Goal: Information Seeking & Learning: Learn about a topic

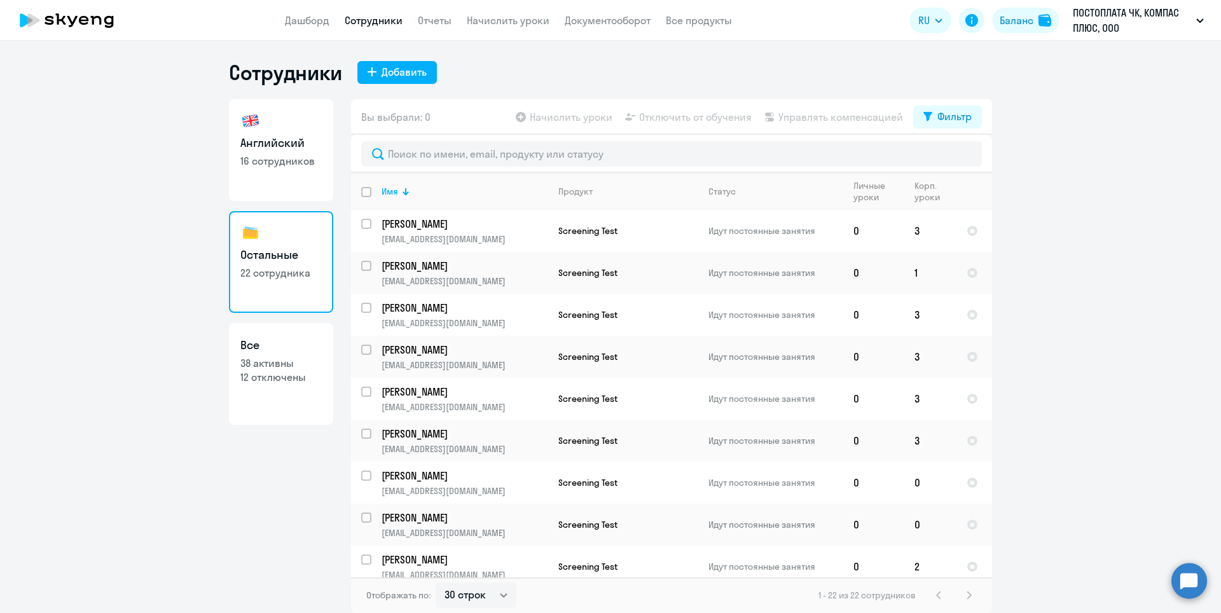
select select "30"
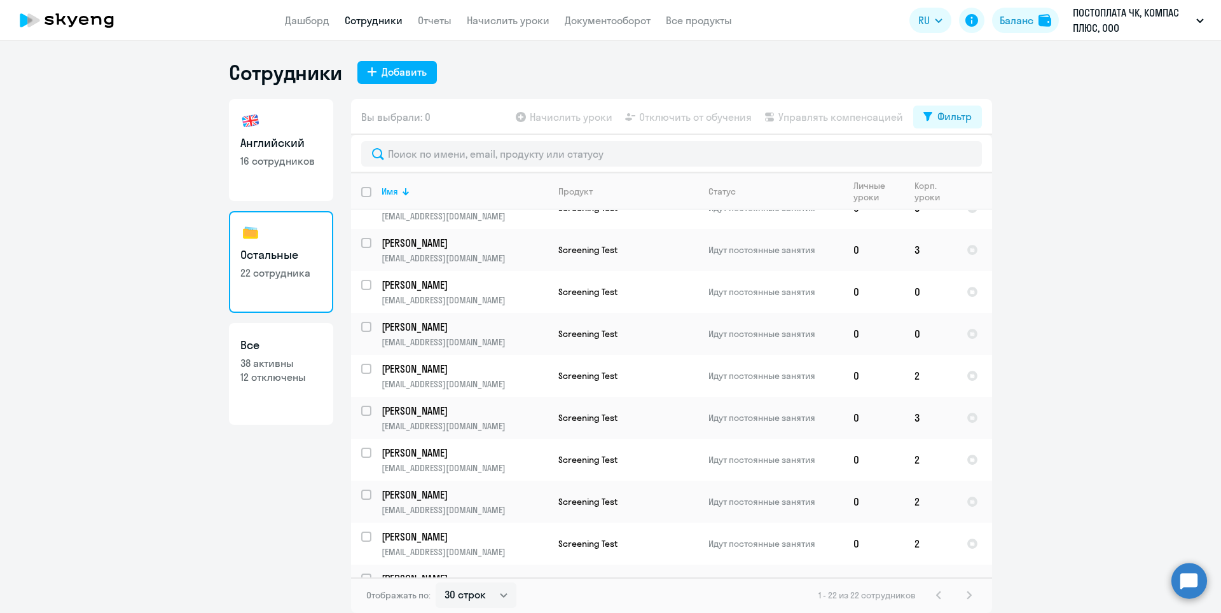
click at [271, 154] on p "16 сотрудников" at bounding box center [280, 161] width 81 height 14
select select "30"
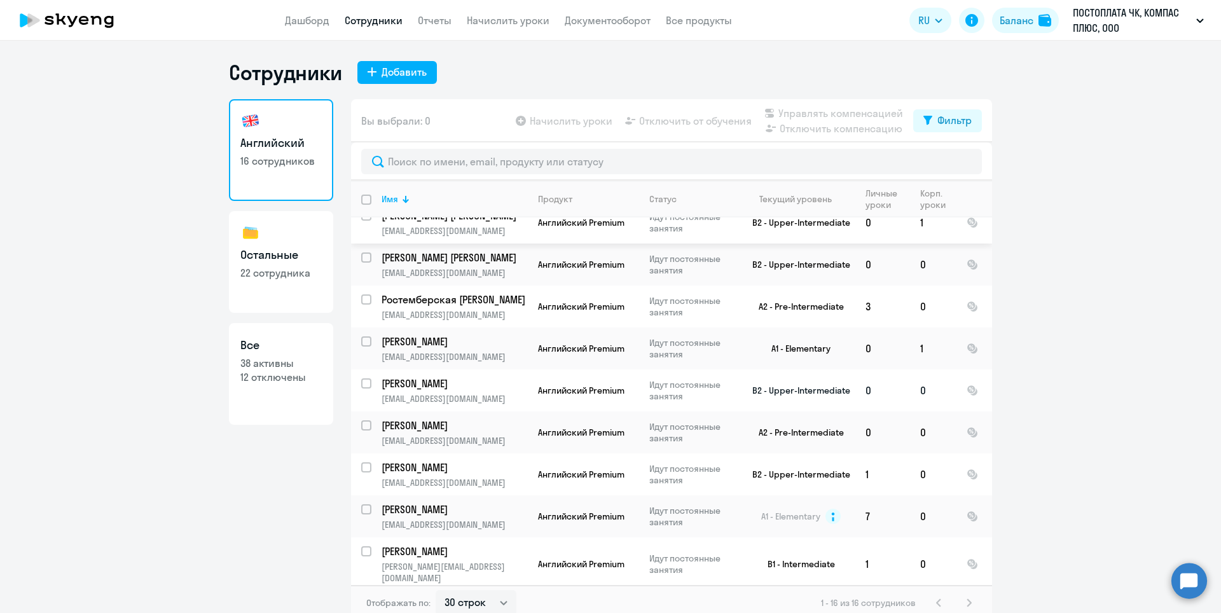
scroll to position [127, 0]
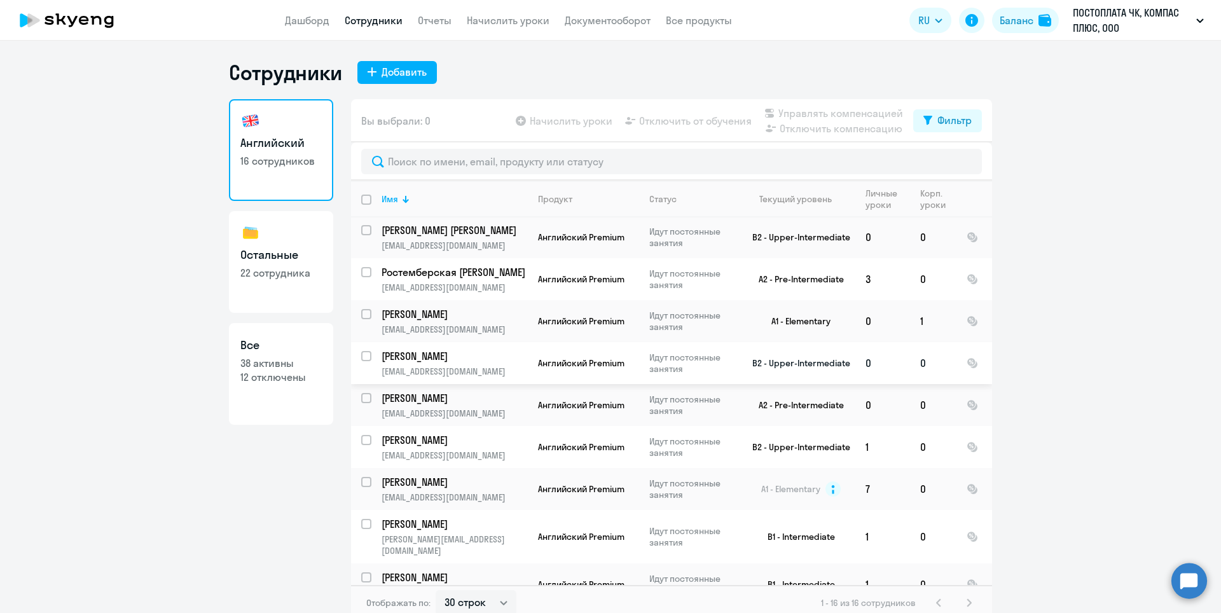
click at [410, 352] on p "[PERSON_NAME]" at bounding box center [453, 356] width 144 height 14
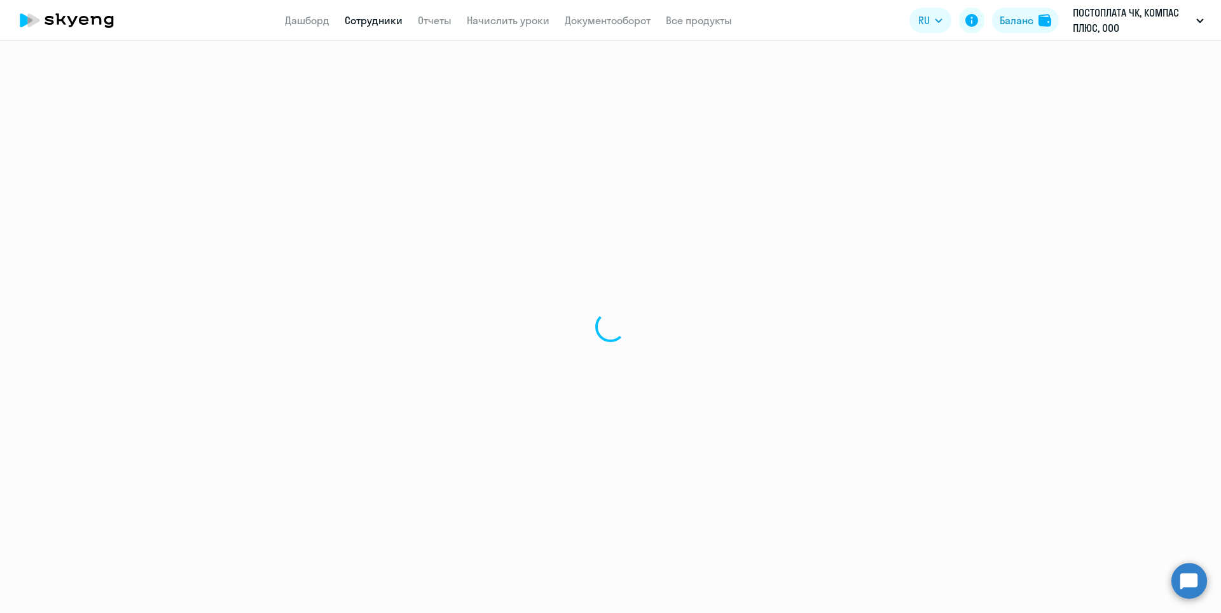
select select "english"
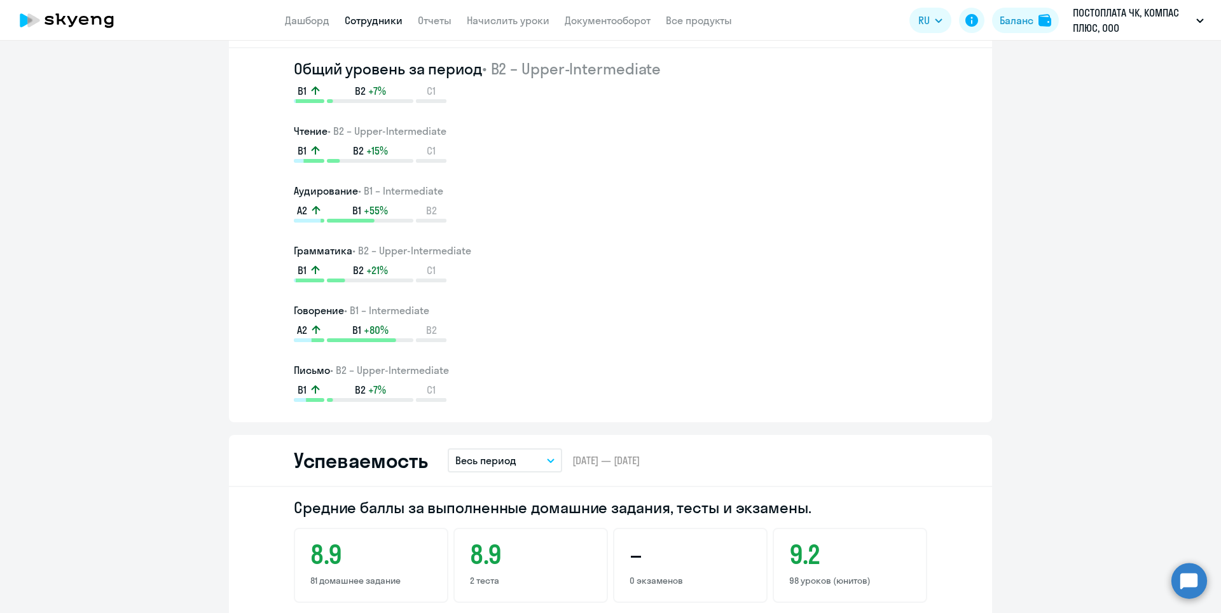
scroll to position [636, 0]
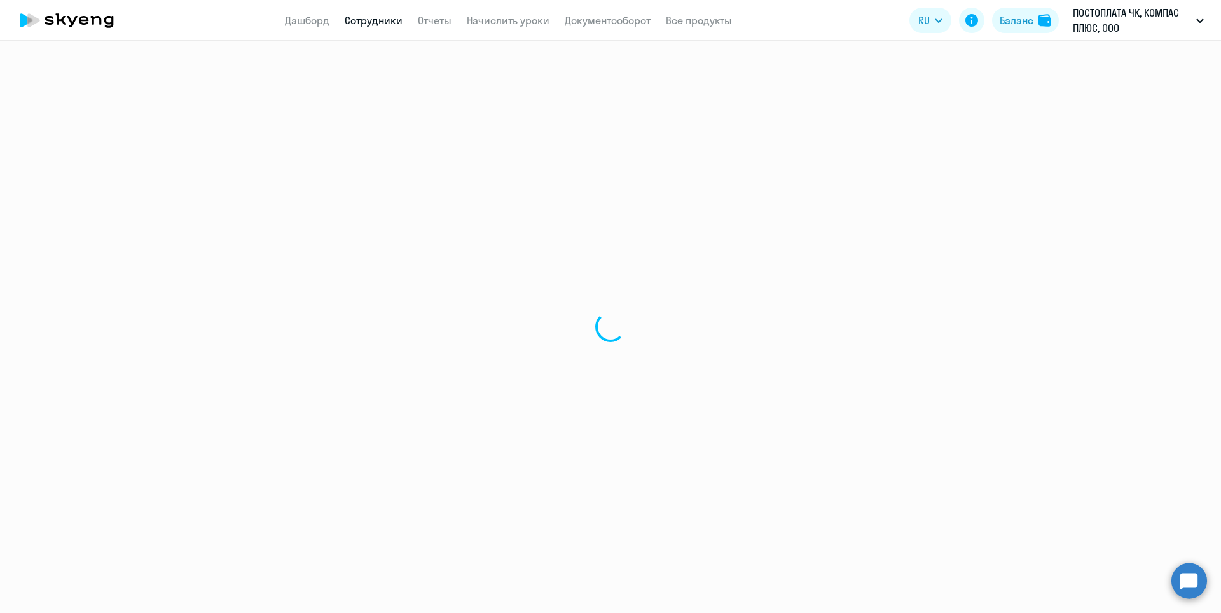
select select "30"
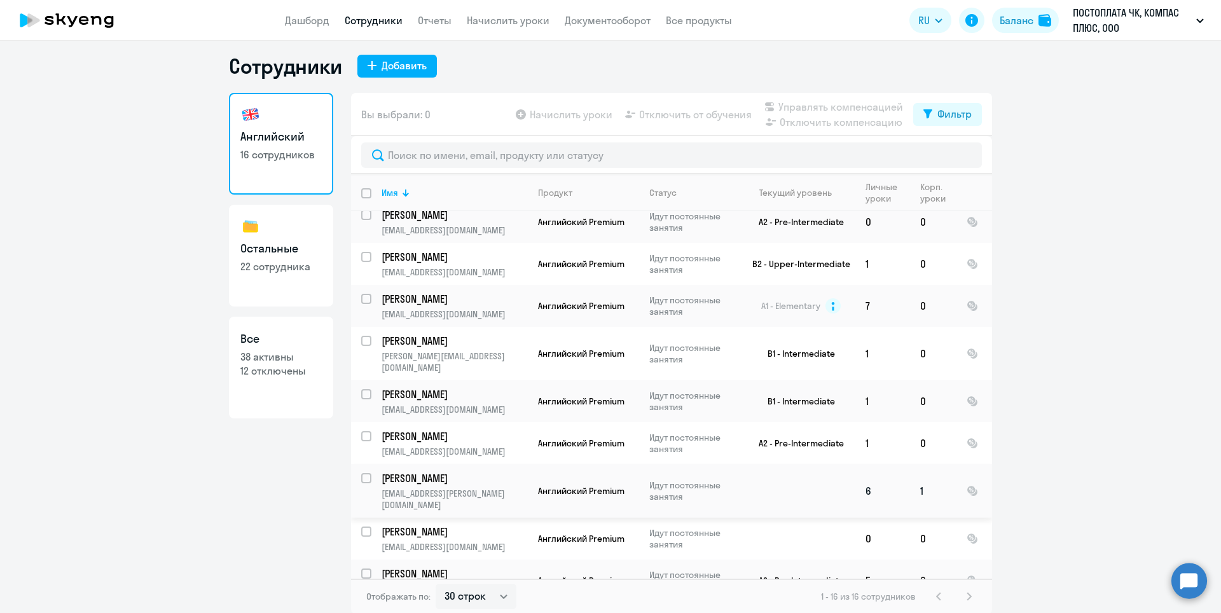
scroll to position [8, 0]
click at [433, 428] on p "[PERSON_NAME]" at bounding box center [453, 435] width 144 height 14
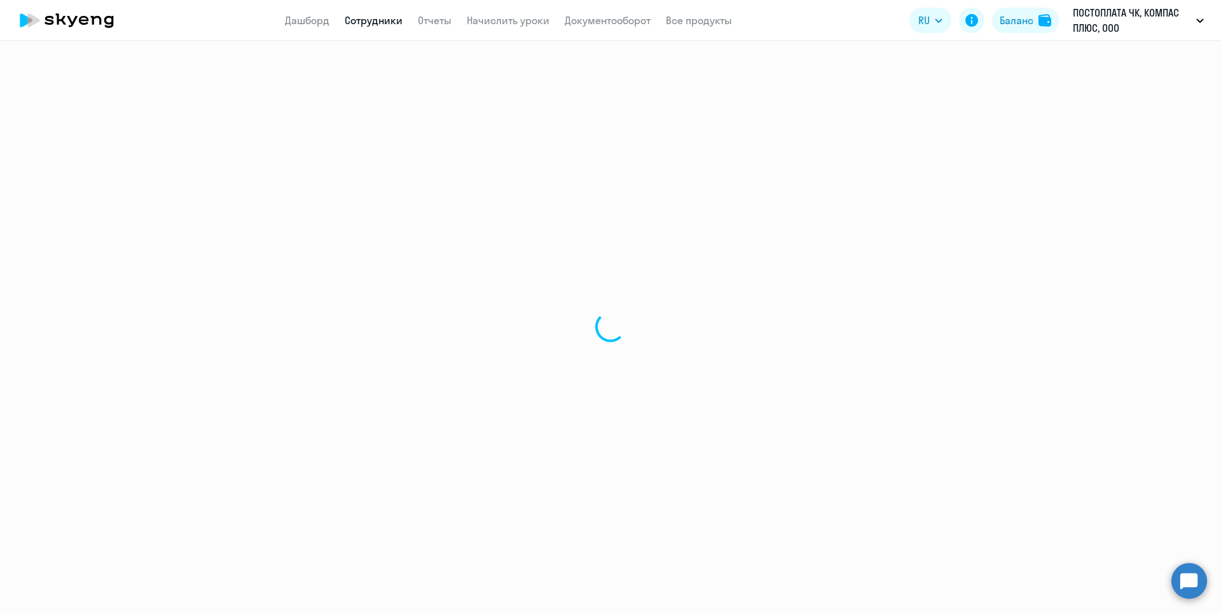
select select "english"
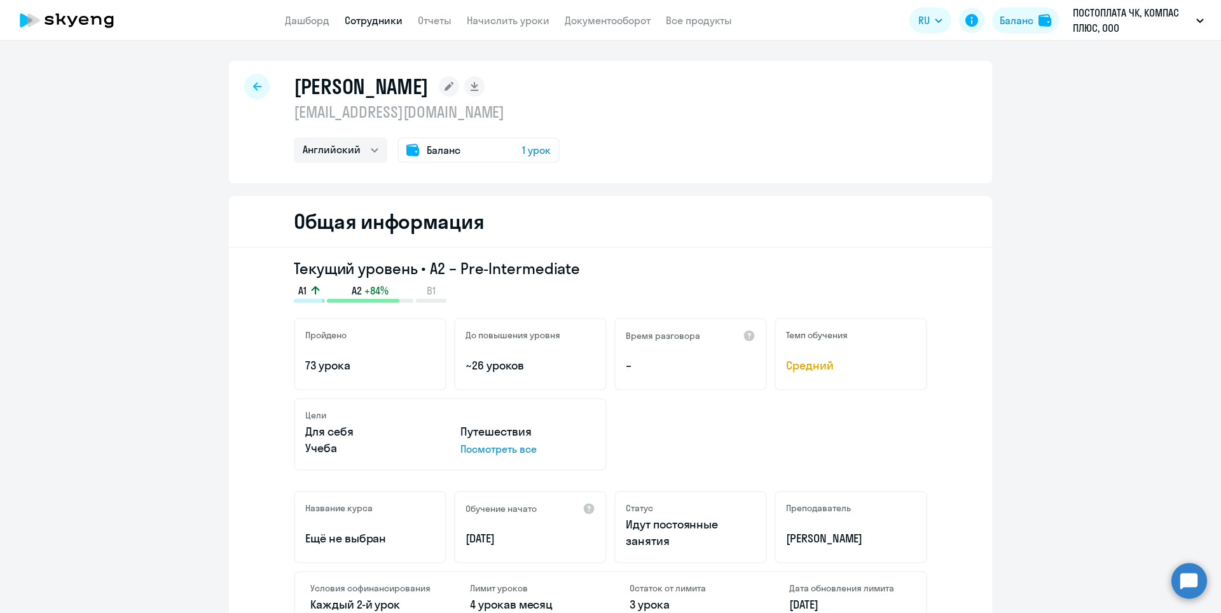
click at [253, 83] on icon at bounding box center [257, 86] width 8 height 9
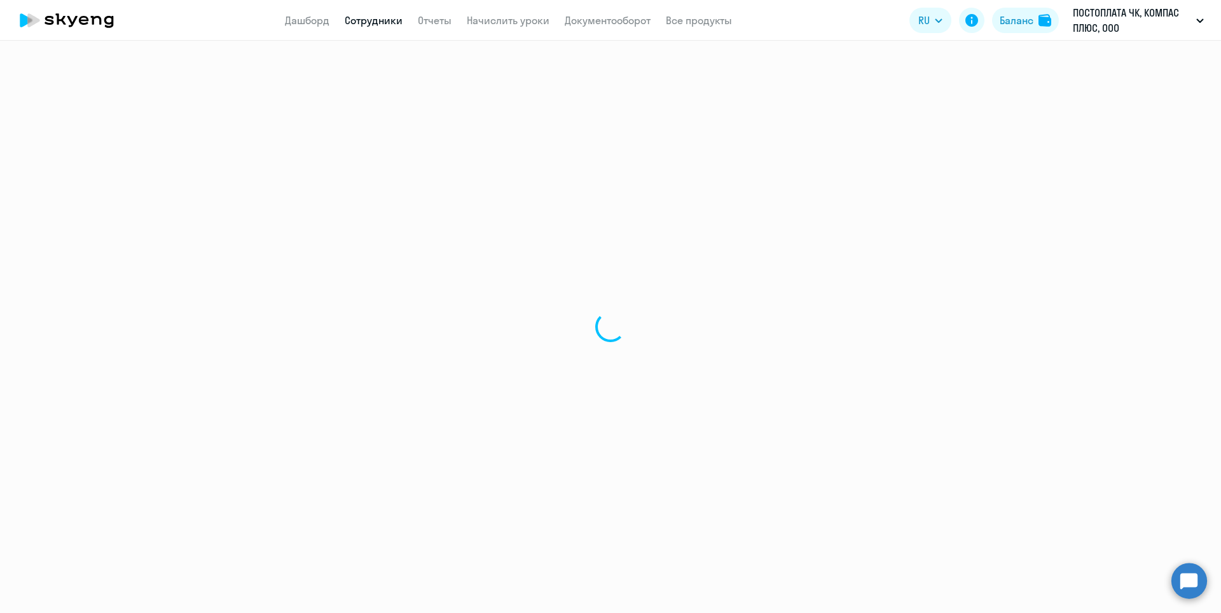
select select "30"
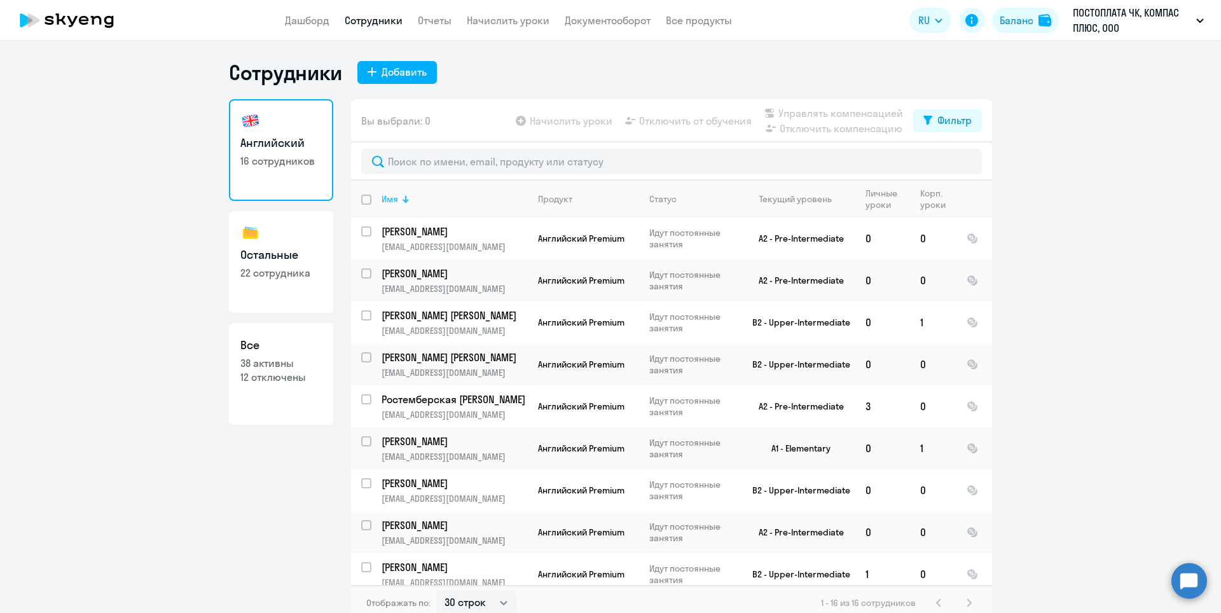
click at [402, 200] on div at bounding box center [406, 199] width 8 height 8
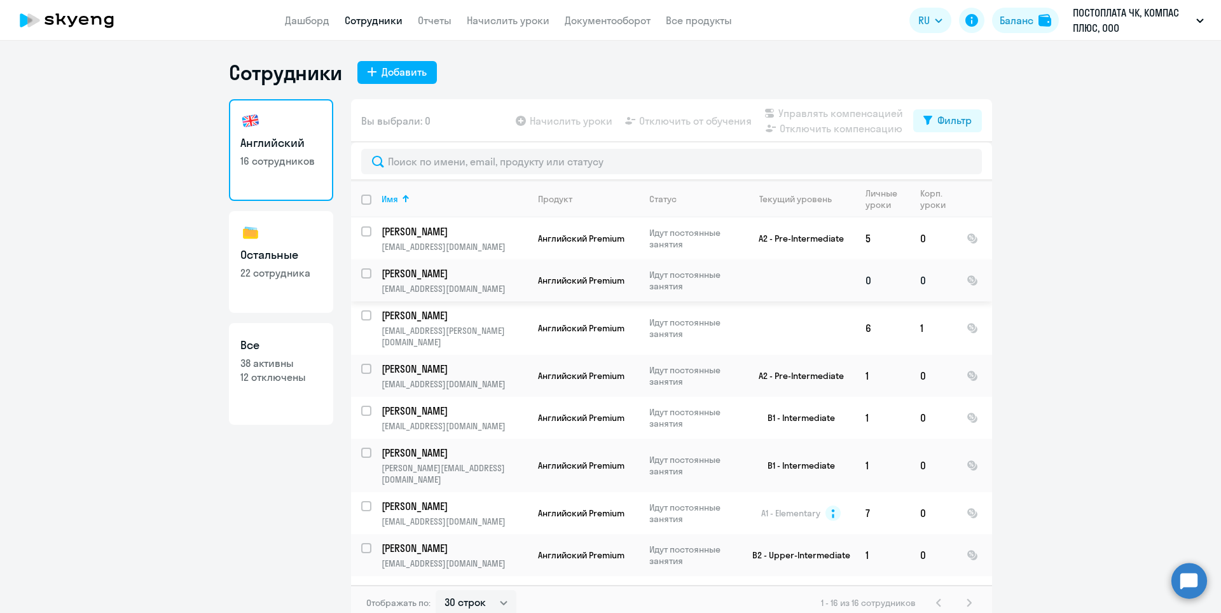
click at [423, 271] on p "[PERSON_NAME]" at bounding box center [453, 273] width 144 height 14
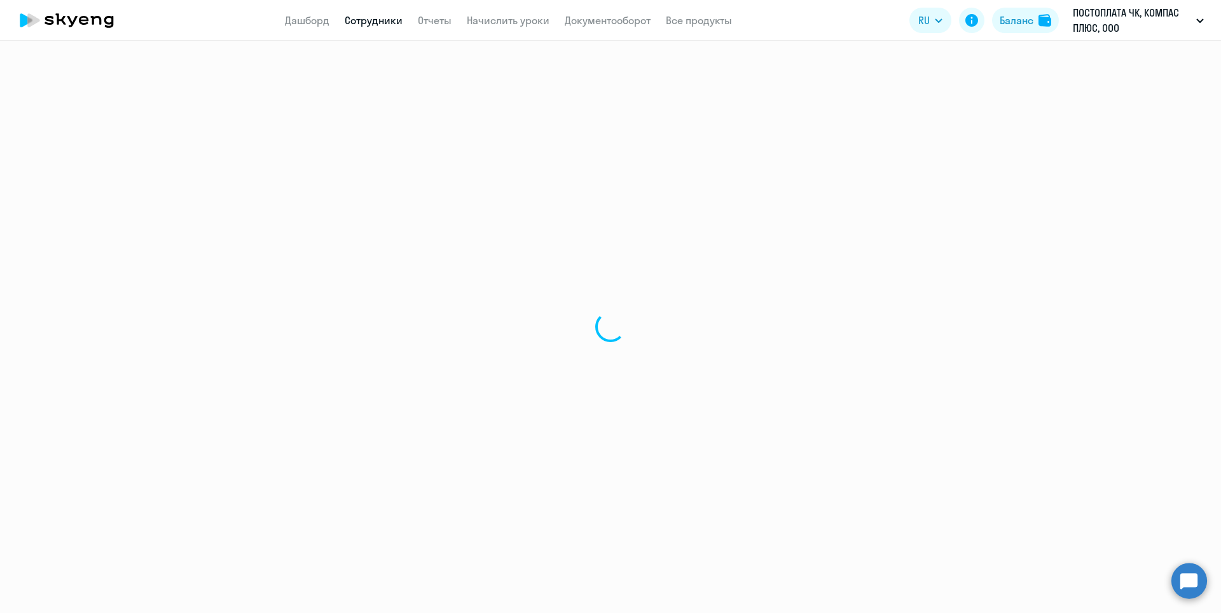
select select "english"
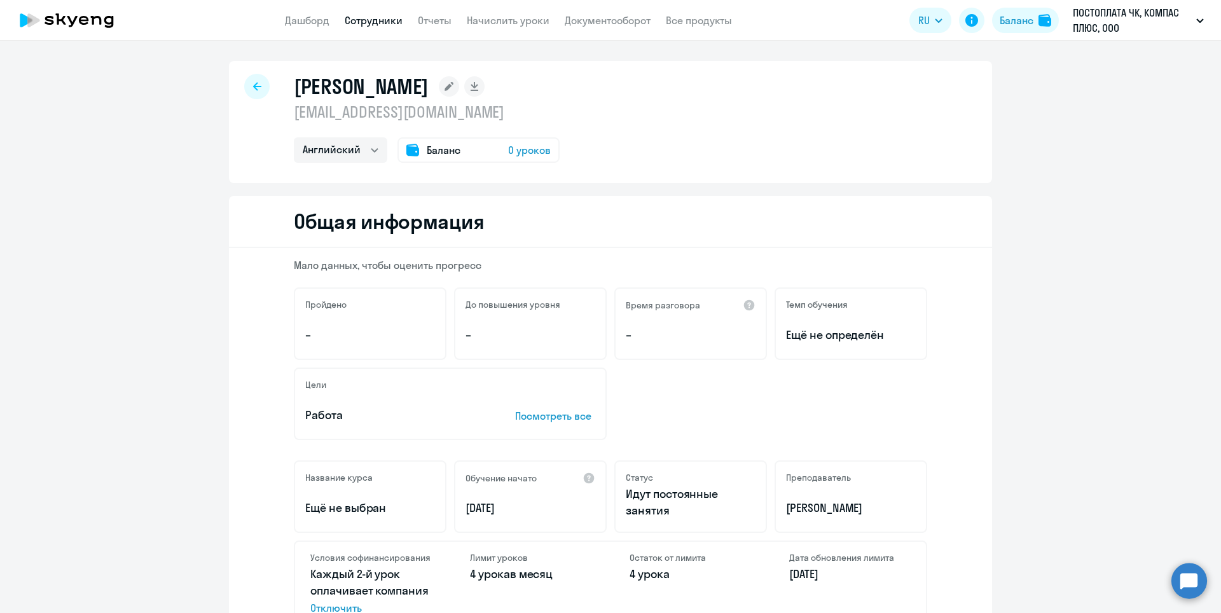
click at [253, 83] on icon at bounding box center [257, 86] width 8 height 9
select select "30"
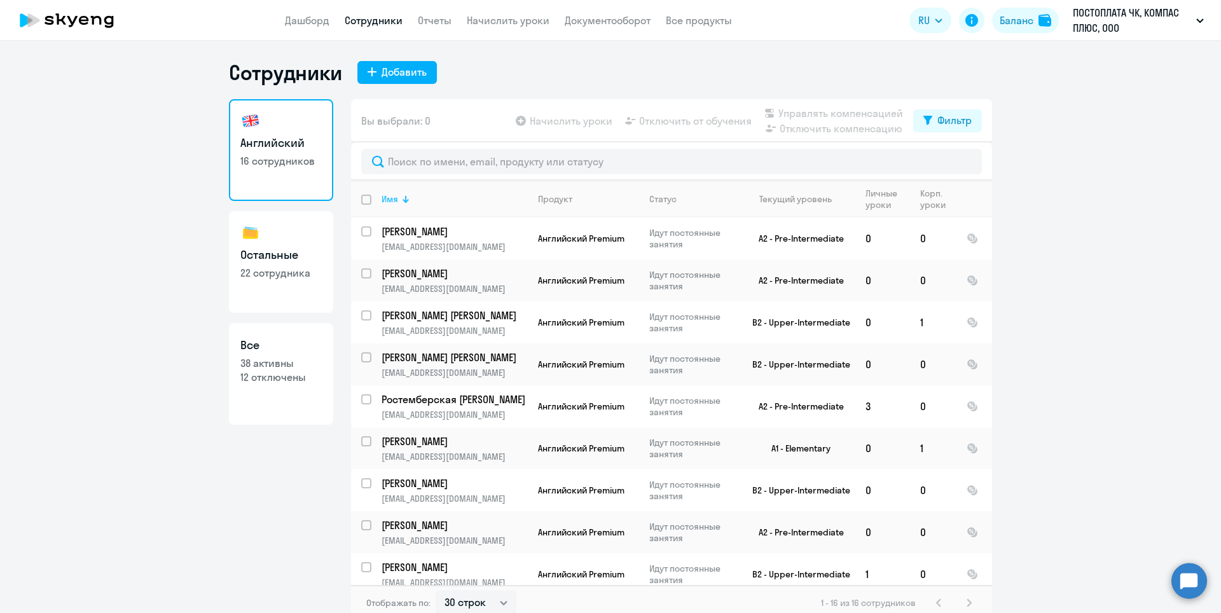
click at [391, 203] on div "Имя" at bounding box center [389, 198] width 17 height 11
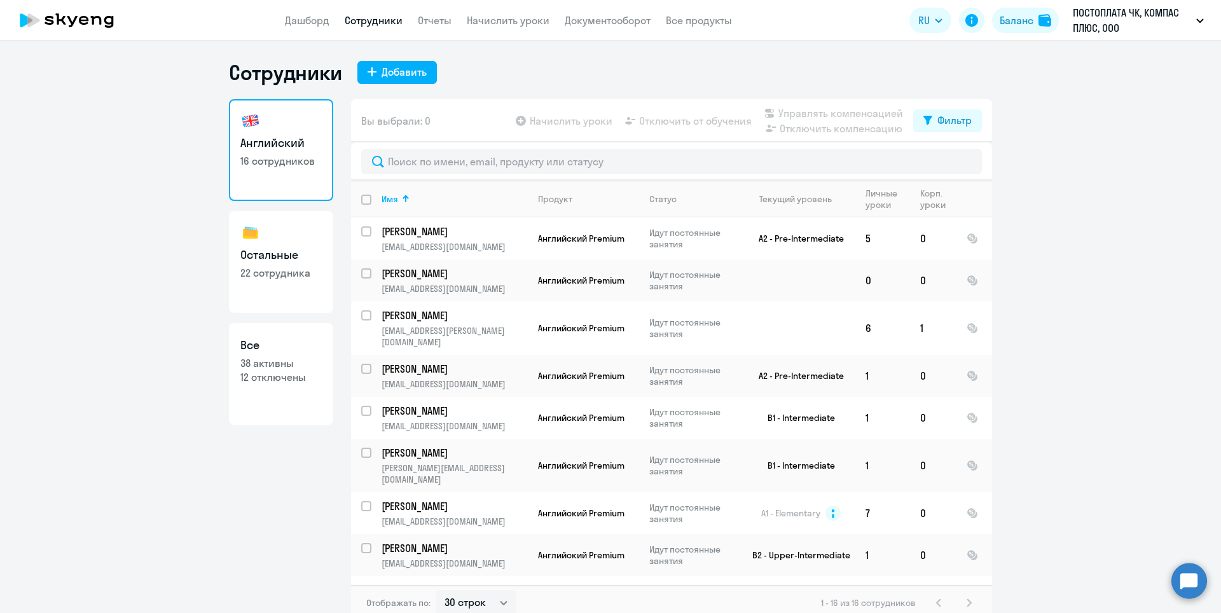
click at [1182, 582] on circle at bounding box center [1189, 581] width 36 height 36
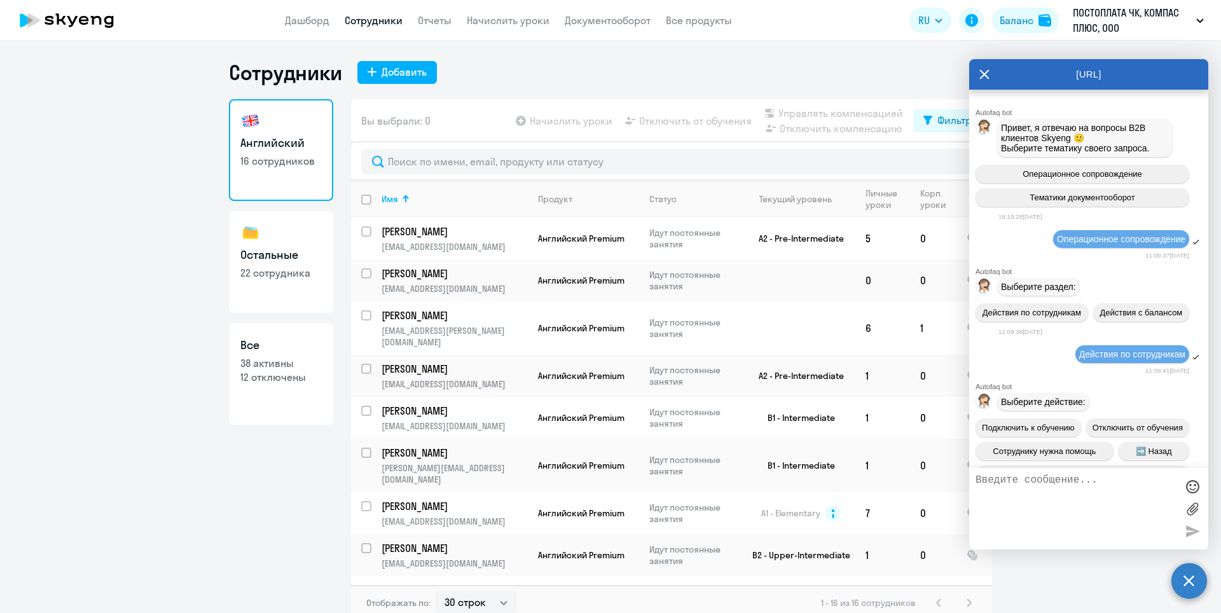
scroll to position [10712, 0]
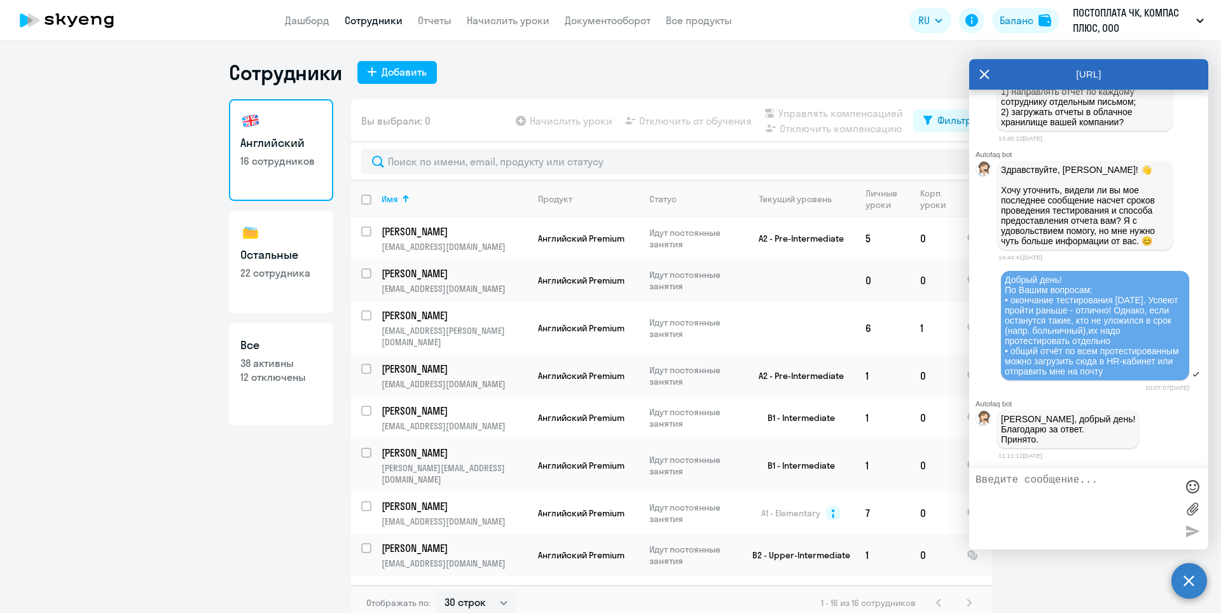
click at [978, 76] on div "[URL]" at bounding box center [1088, 74] width 239 height 31
click at [983, 76] on icon at bounding box center [985, 75] width 10 height 10
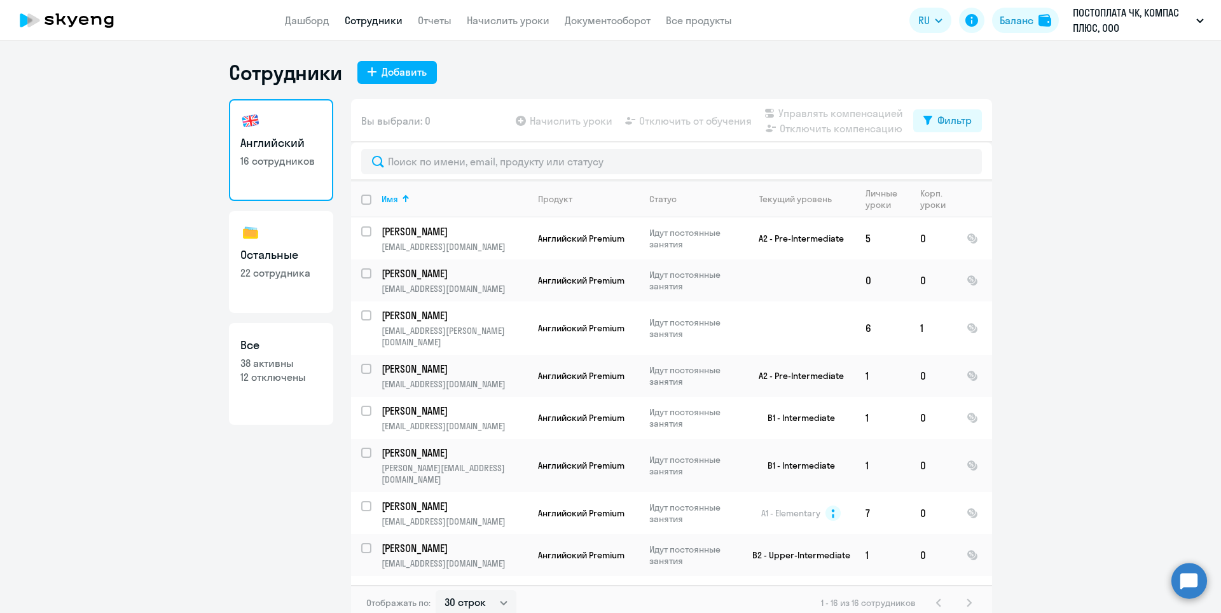
click at [917, 76] on div "Сотрудники Добавить" at bounding box center [610, 72] width 763 height 25
